Goal: Transaction & Acquisition: Book appointment/travel/reservation

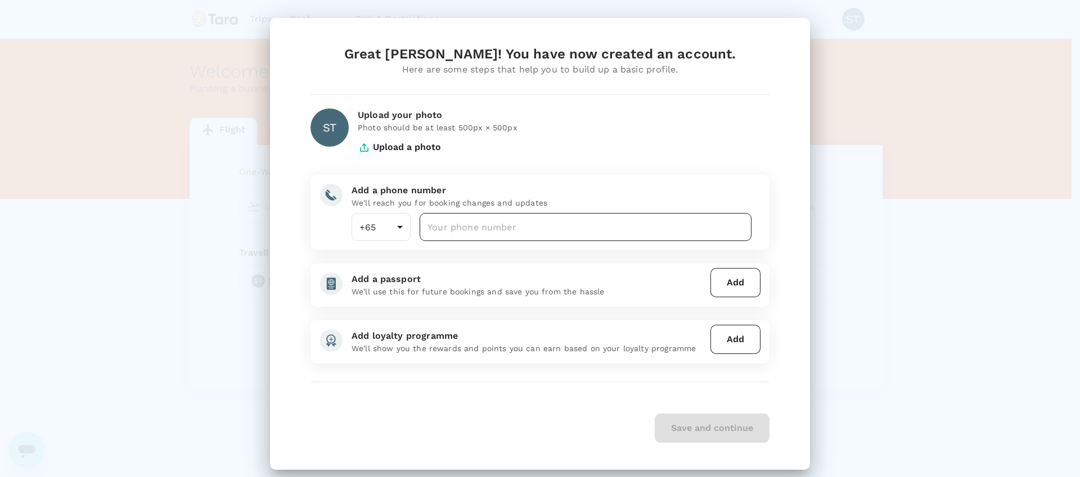
click at [466, 223] on input "number" at bounding box center [585, 227] width 332 height 28
type input "98518556"
click at [733, 273] on button "Add" at bounding box center [735, 282] width 50 height 29
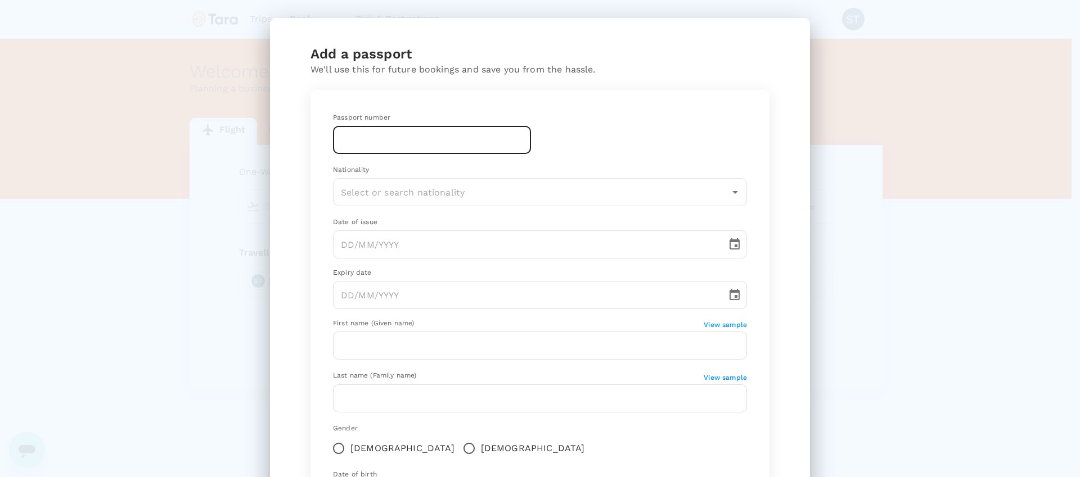
click at [365, 130] on input "text" at bounding box center [432, 140] width 198 height 28
type input "AY203938"
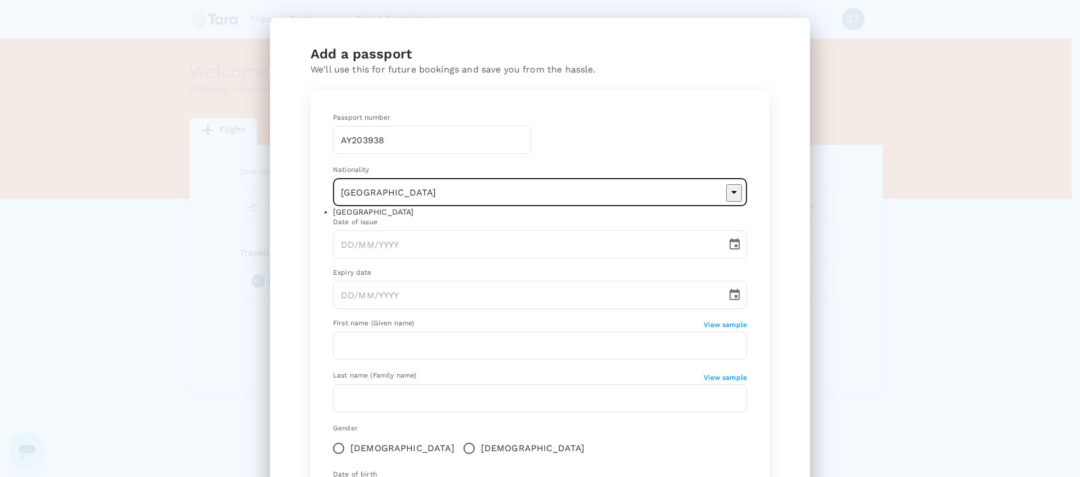
click at [371, 218] on li "[GEOGRAPHIC_DATA]" at bounding box center [540, 211] width 414 height 11
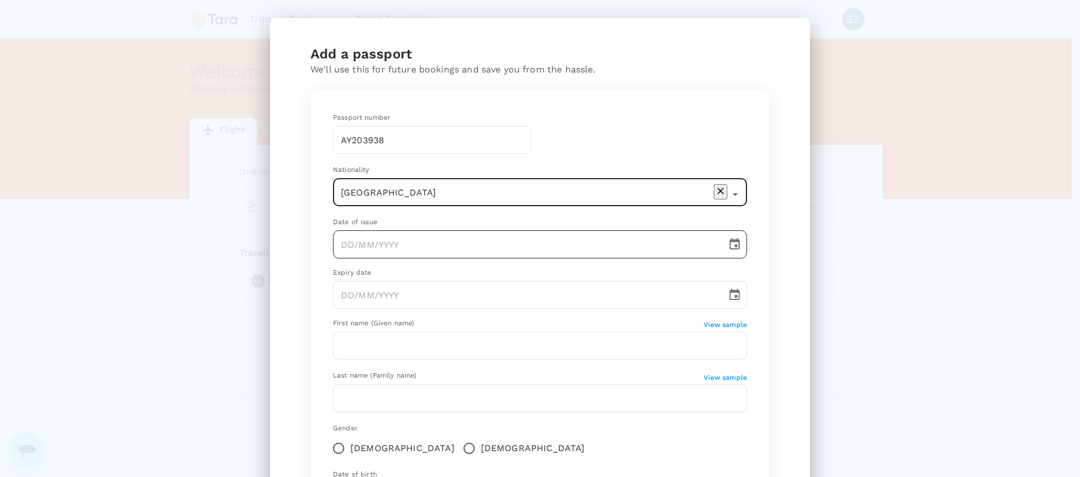
type input "[GEOGRAPHIC_DATA]"
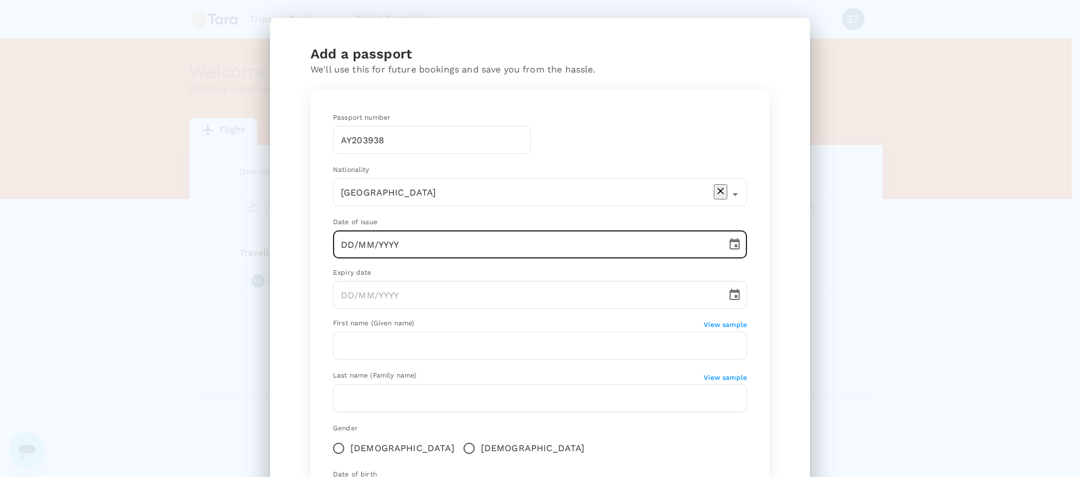
click at [373, 251] on input "DD/MM/YYYY" at bounding box center [526, 245] width 386 height 28
click at [390, 246] on input "DD/MM/YYYY" at bounding box center [526, 245] width 386 height 28
click at [335, 247] on input "DD/MM/YYYY" at bounding box center [526, 245] width 386 height 28
type input "[DATE]"
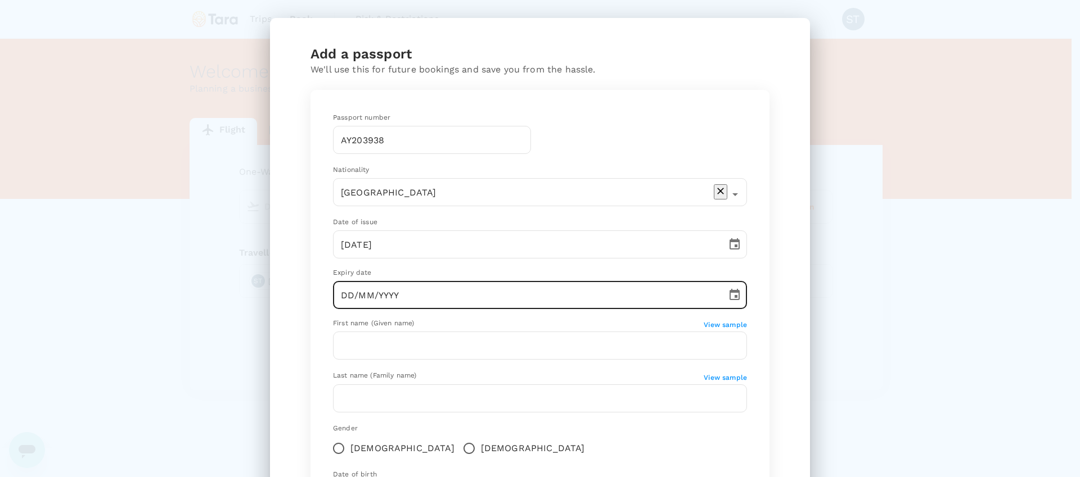
click at [368, 299] on input "DD/MM/YYYY" at bounding box center [526, 295] width 386 height 28
type input "01/MM/YYYY"
type input "[GEOGRAPHIC_DATA]"
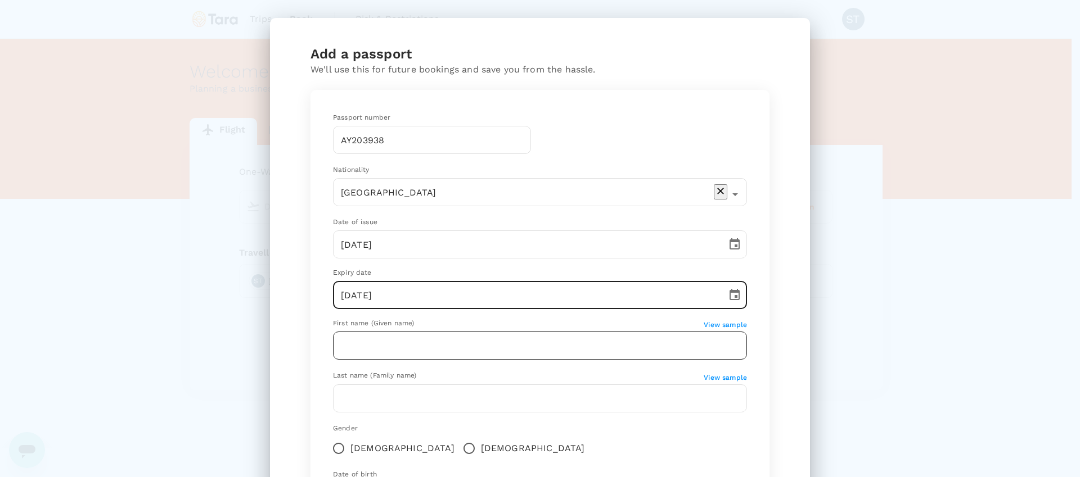
type input "[DATE]"
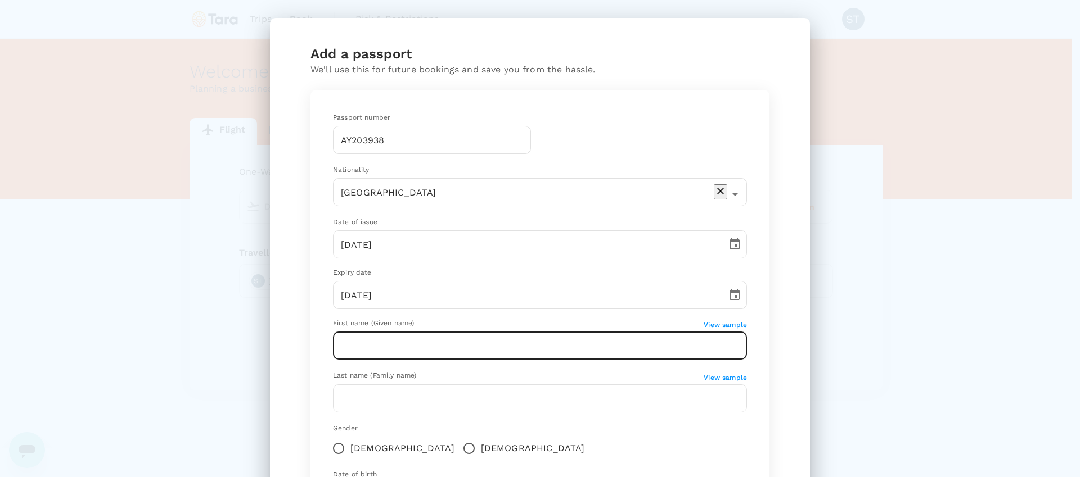
click at [373, 346] on input "text" at bounding box center [540, 346] width 414 height 28
type input "[PERSON_NAME]"
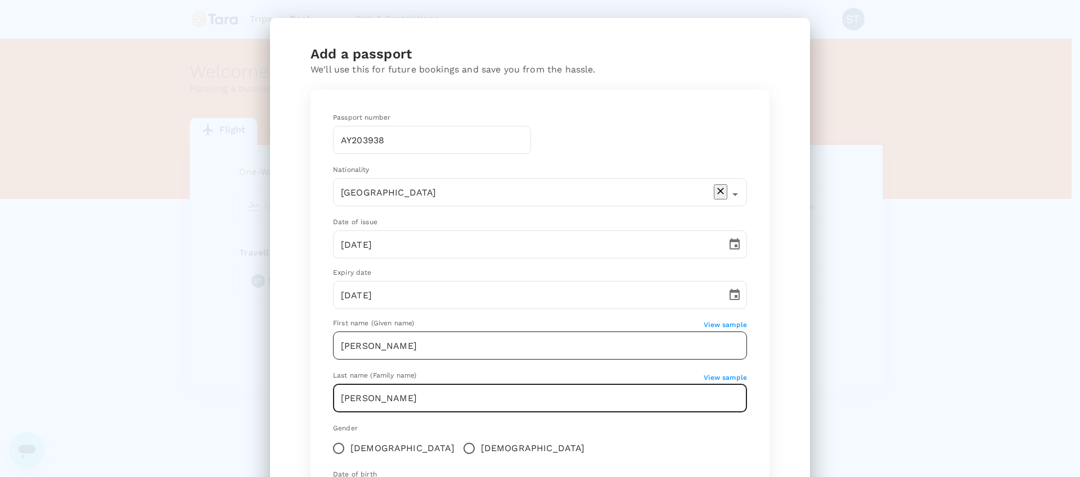
type input "[PERSON_NAME]"
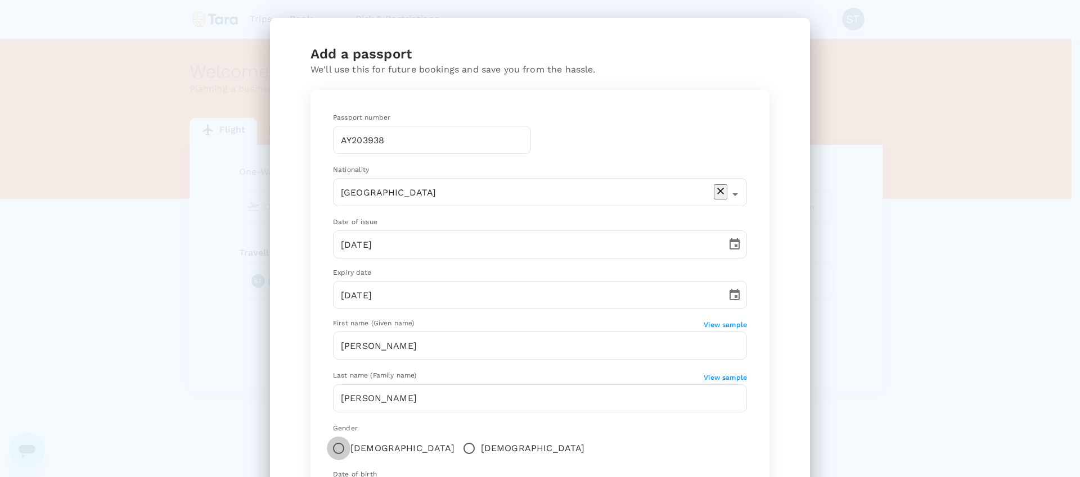
click at [333, 434] on div "Gender [DEMOGRAPHIC_DATA] [DEMOGRAPHIC_DATA]" at bounding box center [540, 441] width 414 height 37
click at [331, 448] on input "[DEMOGRAPHIC_DATA]" at bounding box center [339, 449] width 24 height 24
radio input "true"
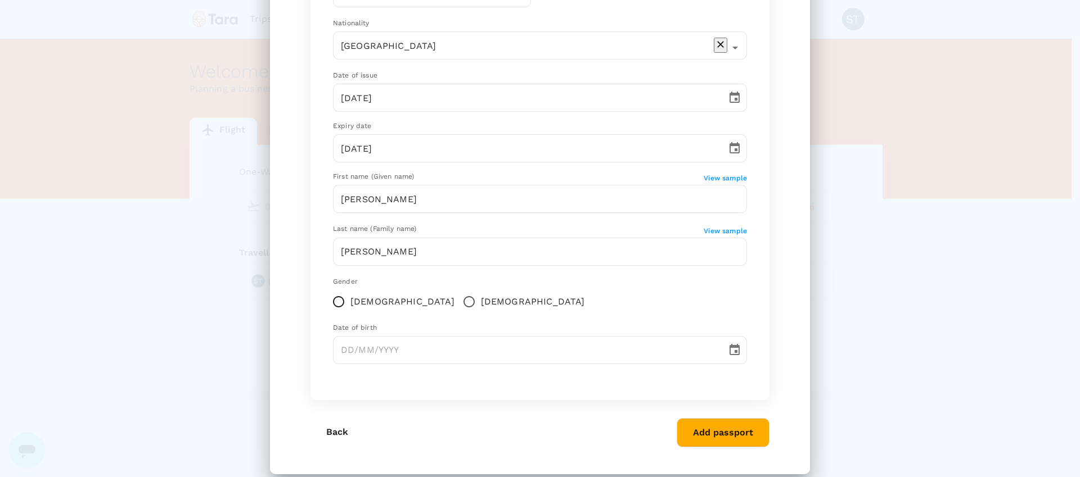
scroll to position [162, 0]
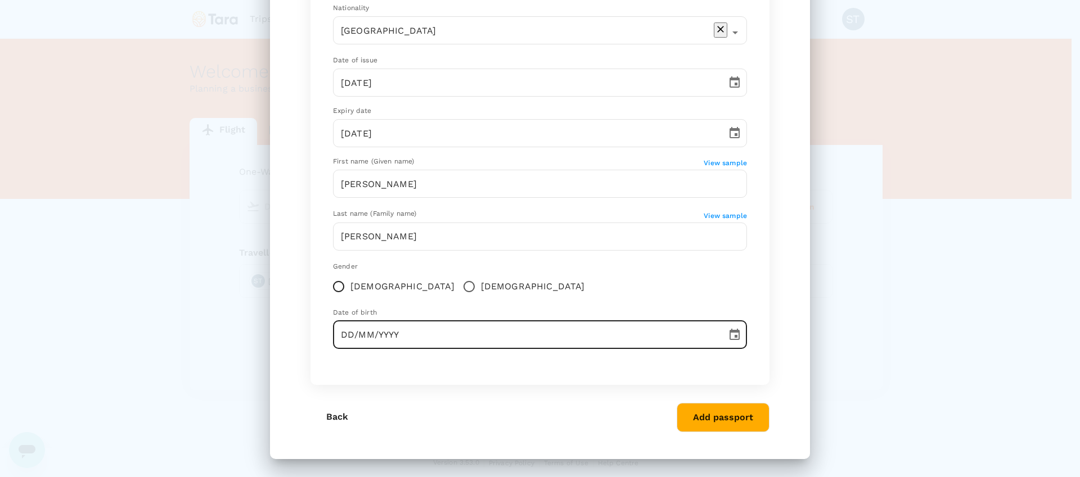
click at [363, 346] on input "DD/MM/YYYY" at bounding box center [526, 335] width 386 height 28
type input "[DATE]"
click at [714, 425] on button "Add passport" at bounding box center [722, 417] width 93 height 29
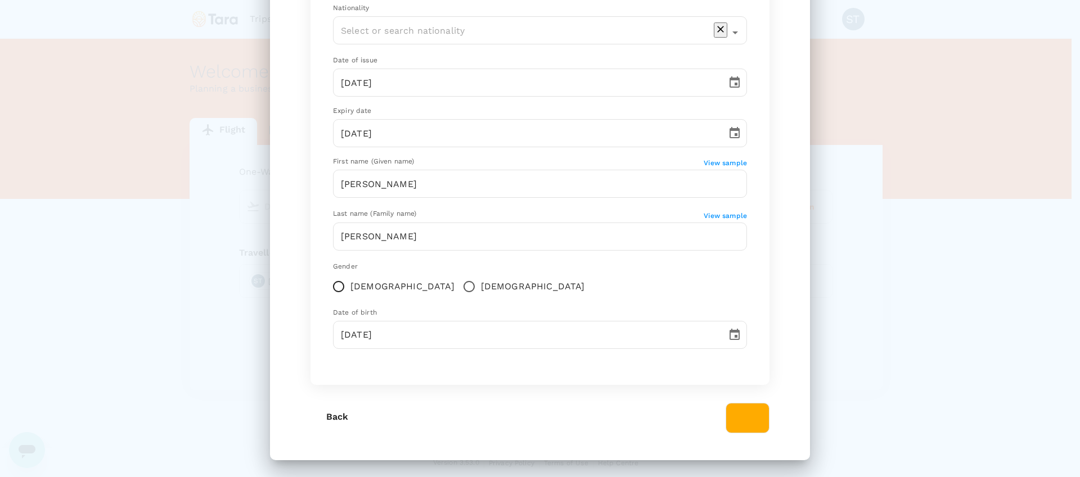
type input "[GEOGRAPHIC_DATA]"
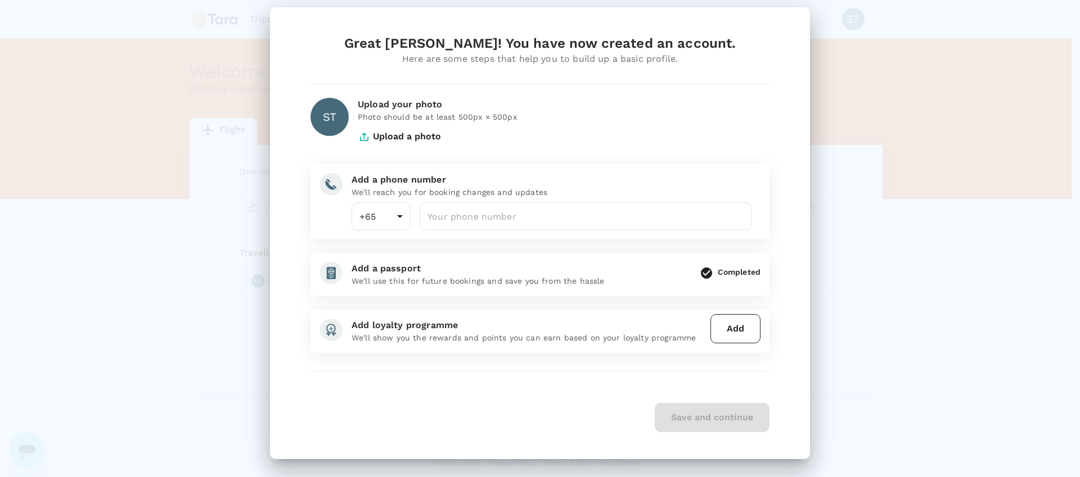
click at [741, 331] on button "Add" at bounding box center [735, 328] width 50 height 29
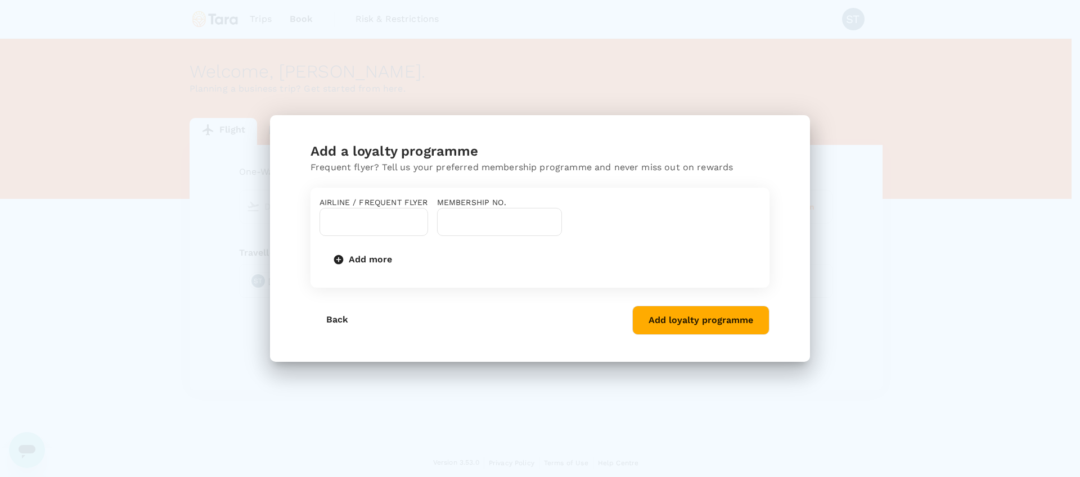
scroll to position [0, 0]
click at [406, 230] on input "text" at bounding box center [365, 221] width 82 height 21
type input "s"
click at [453, 242] on li "Singapore Airlines PPS Club/ KrisFlyer" at bounding box center [431, 241] width 207 height 11
type input "Singapore Airlines PPS Club/ KrisFlyer"
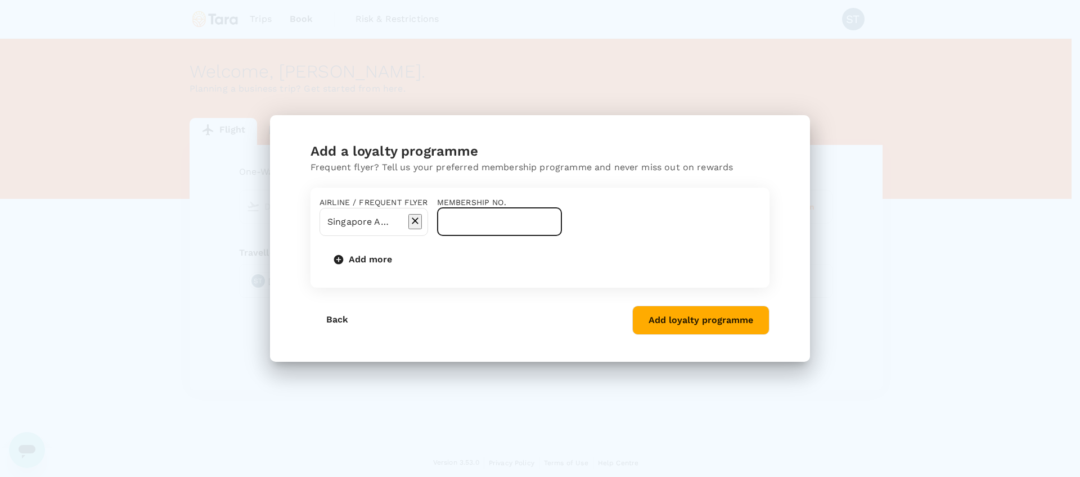
click at [562, 227] on input "text" at bounding box center [499, 222] width 125 height 28
type input "8864411245"
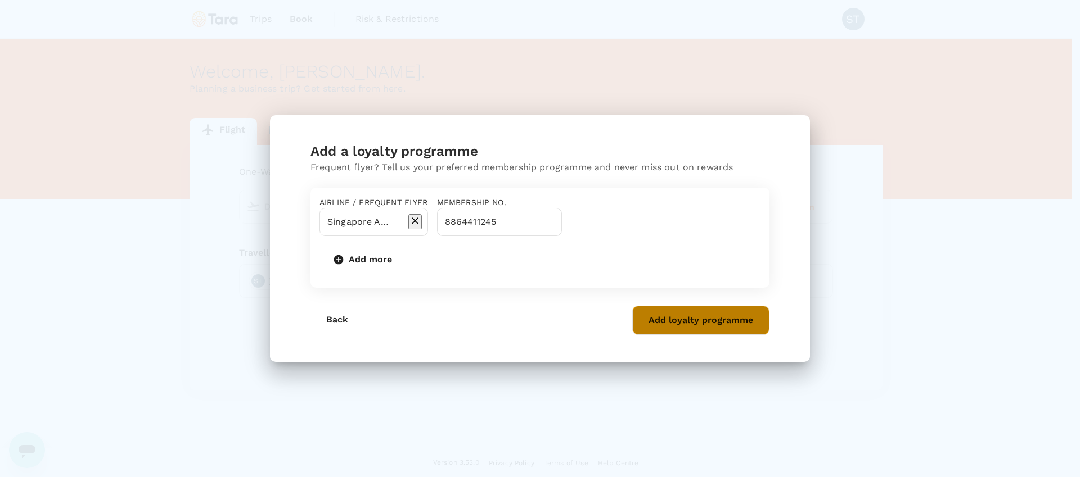
click at [700, 335] on button "Add loyalty programme" at bounding box center [700, 320] width 137 height 29
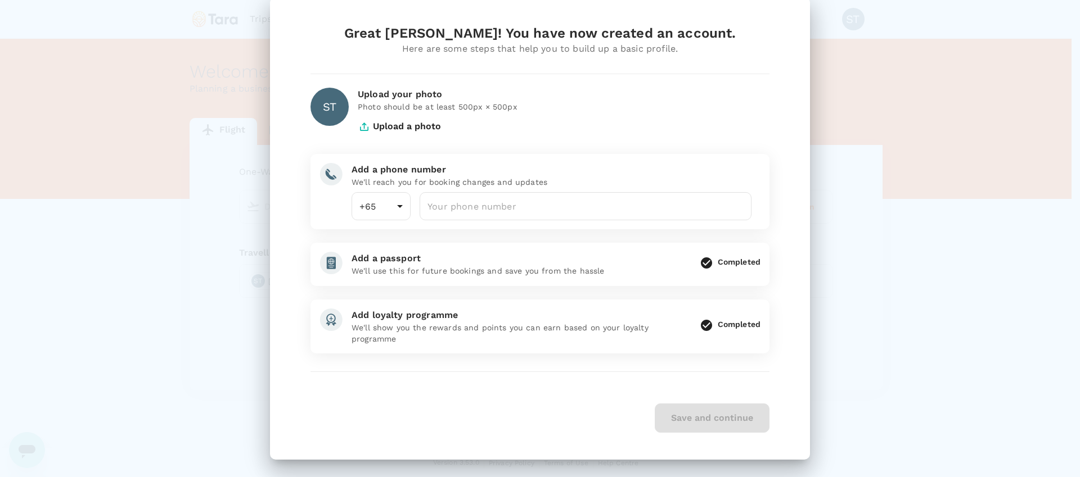
scroll to position [21, 0]
click at [536, 421] on div "Save and continue" at bounding box center [539, 417] width 459 height 29
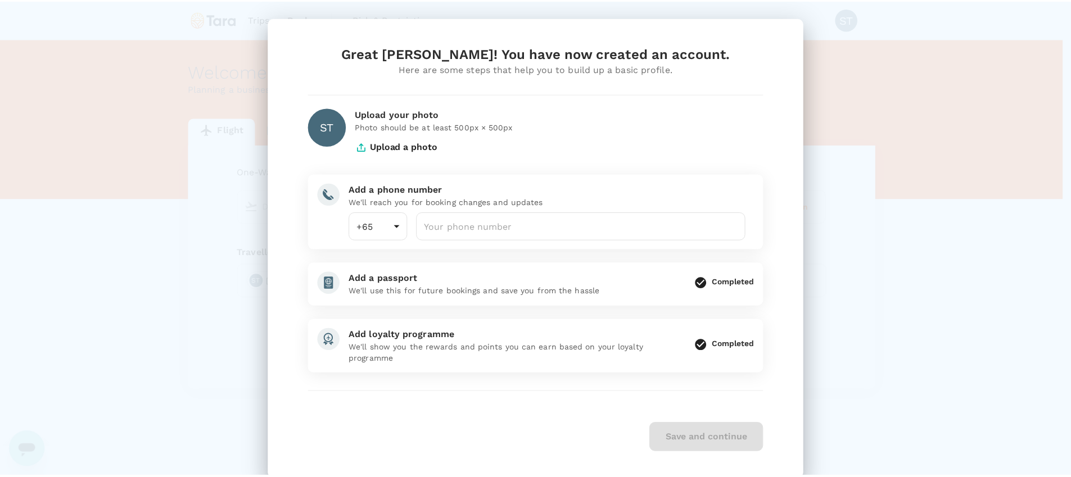
scroll to position [0, 0]
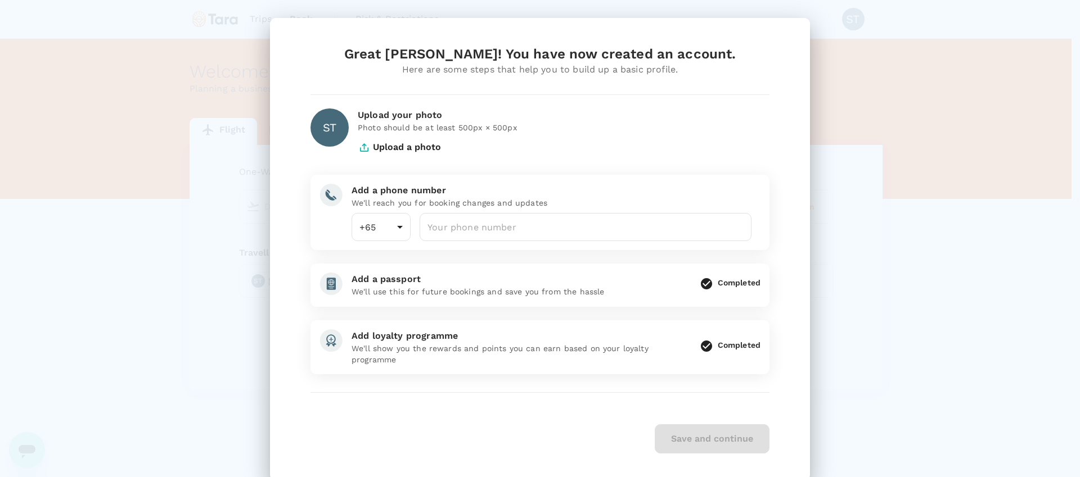
click at [865, 343] on div "Great [PERSON_NAME]! You have now created an account. Here are some steps that …" at bounding box center [540, 238] width 1080 height 477
click at [459, 224] on input "number" at bounding box center [585, 227] width 332 height 28
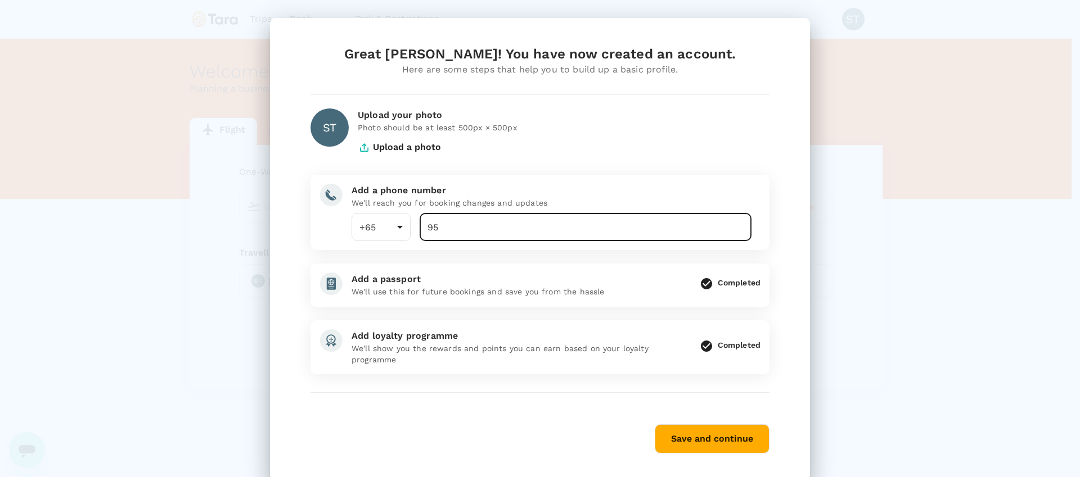
type input "9"
type input "98518556"
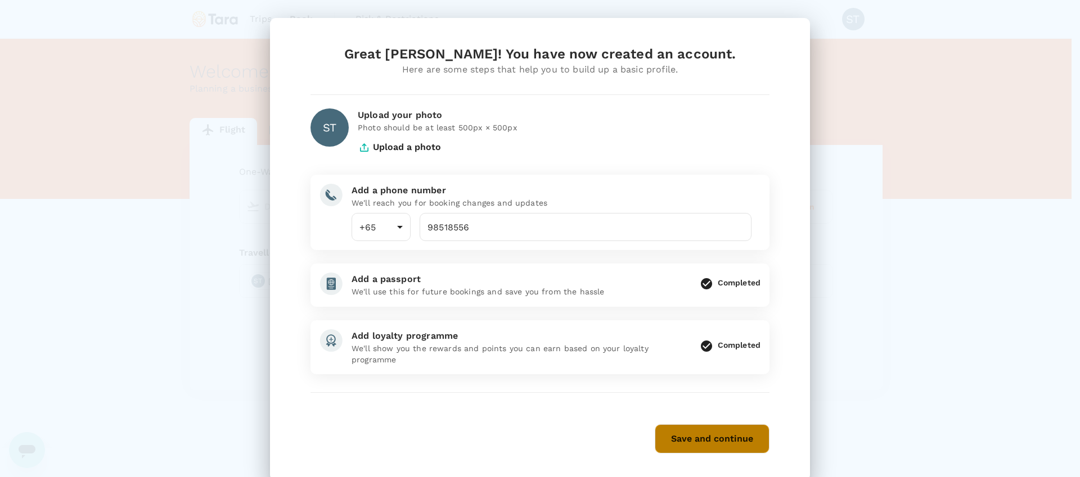
click at [730, 430] on button "Save and continue" at bounding box center [711, 439] width 115 height 29
